Goal: Navigation & Orientation: Find specific page/section

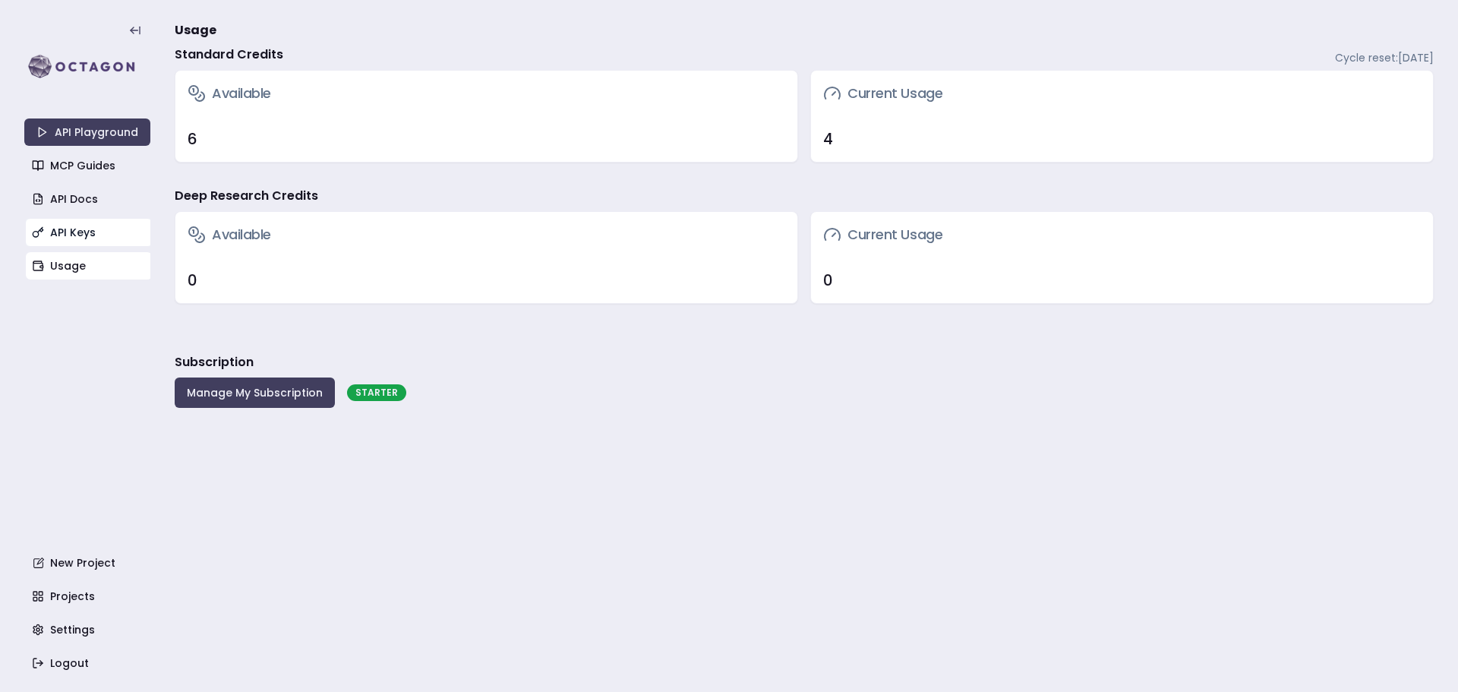
click at [80, 231] on link "API Keys" at bounding box center [89, 232] width 126 height 27
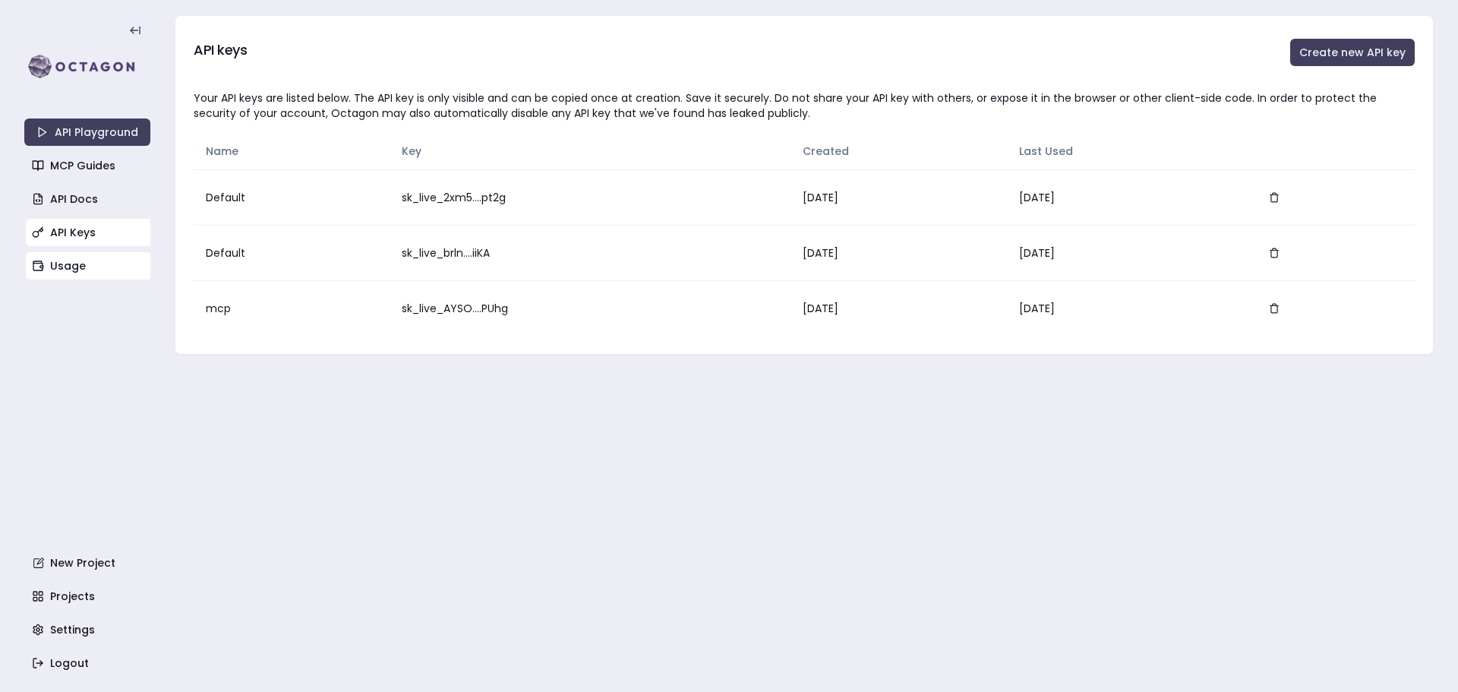
click at [69, 261] on link "Usage" at bounding box center [89, 265] width 126 height 27
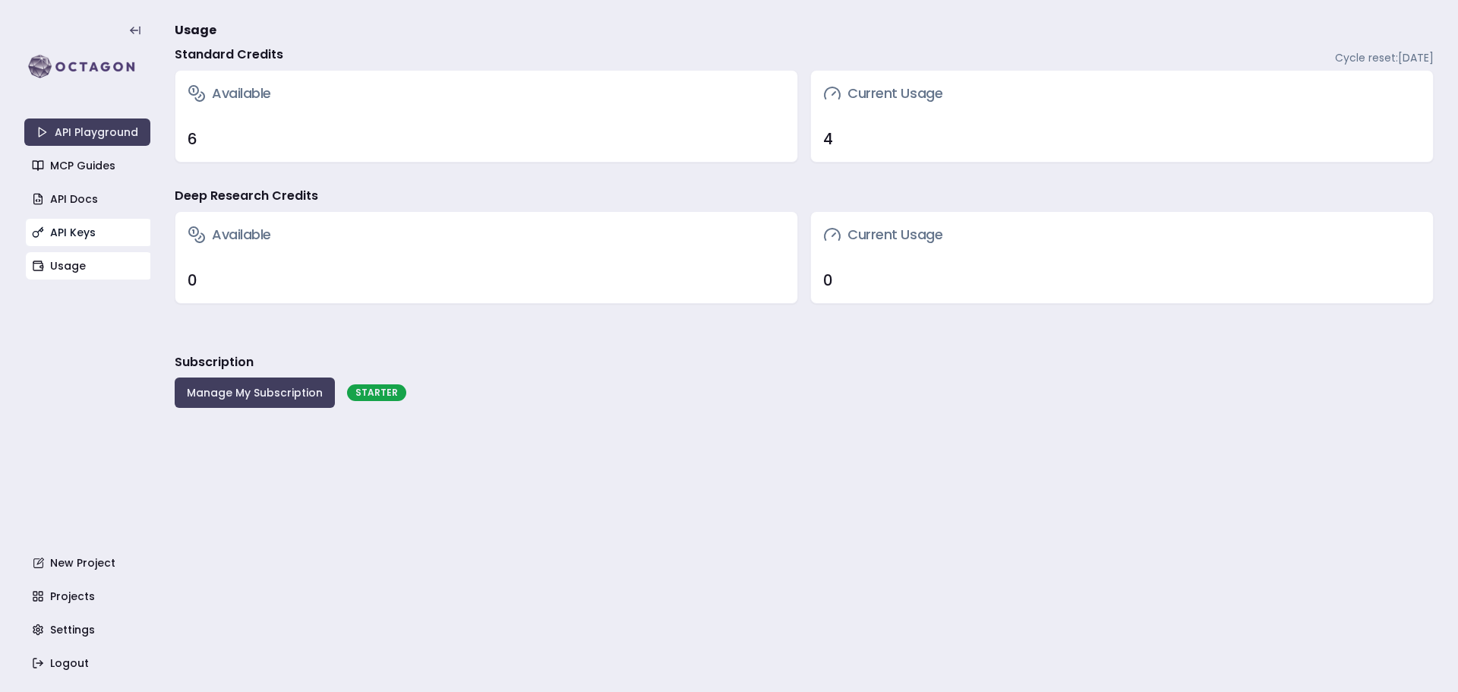
click at [90, 233] on link "API Keys" at bounding box center [89, 232] width 126 height 27
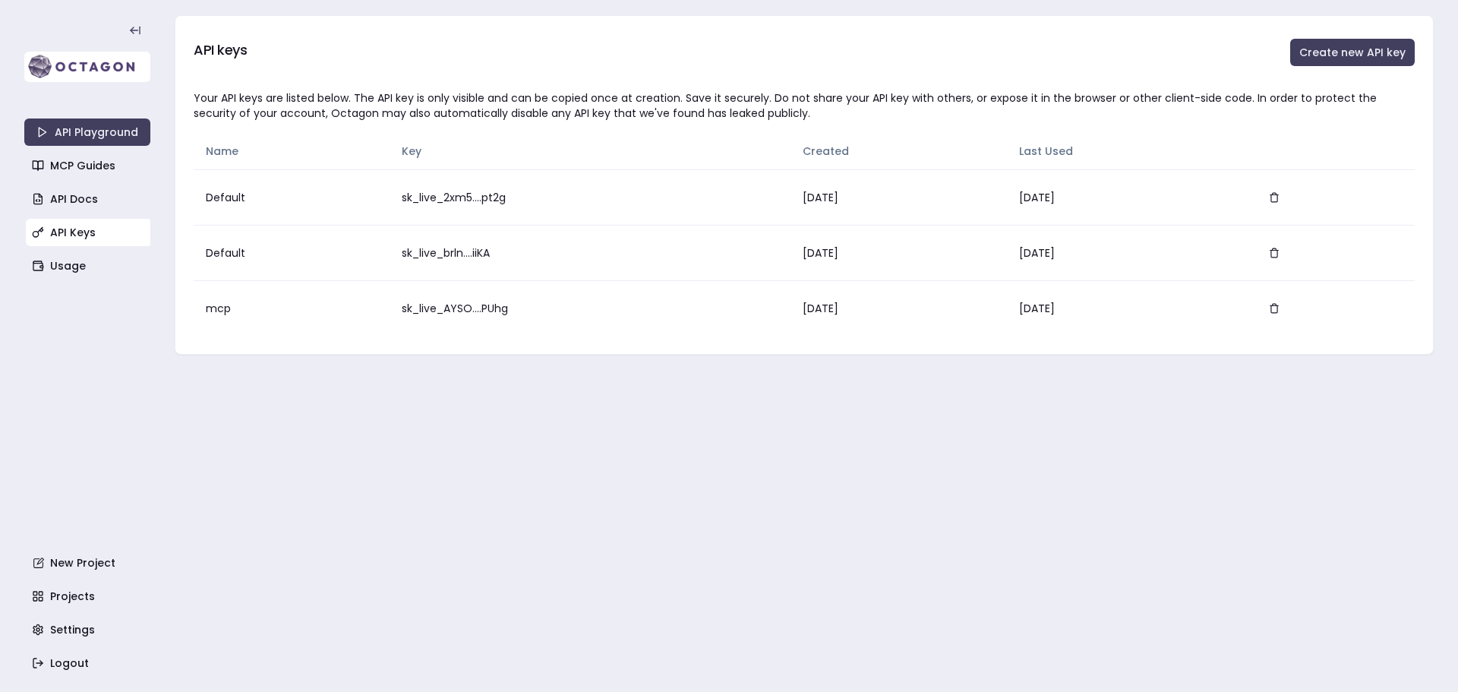
click at [90, 59] on img at bounding box center [87, 67] width 126 height 30
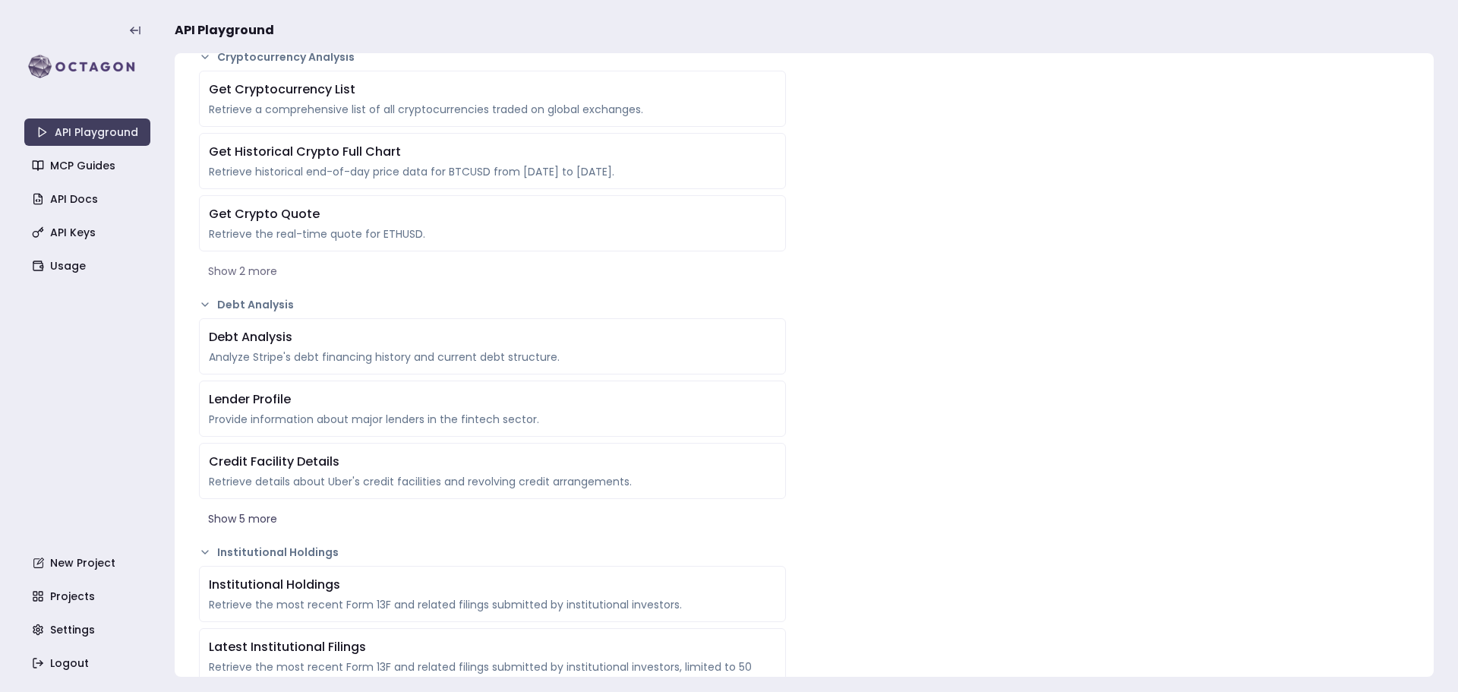
scroll to position [2582, 0]
